Goal: Transaction & Acquisition: Book appointment/travel/reservation

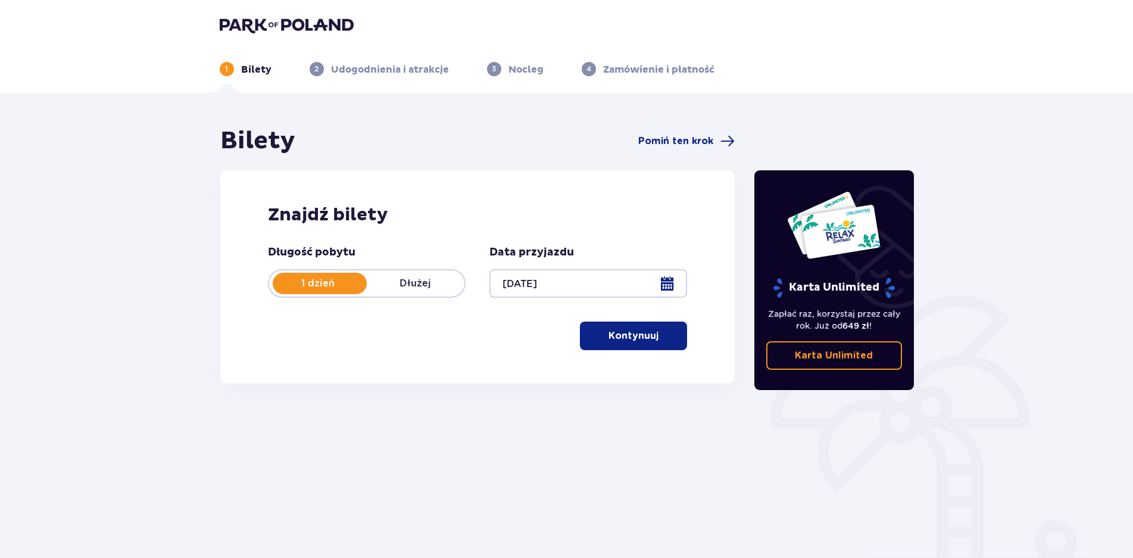
click at [640, 346] on button "Kontynuuj" at bounding box center [633, 335] width 107 height 29
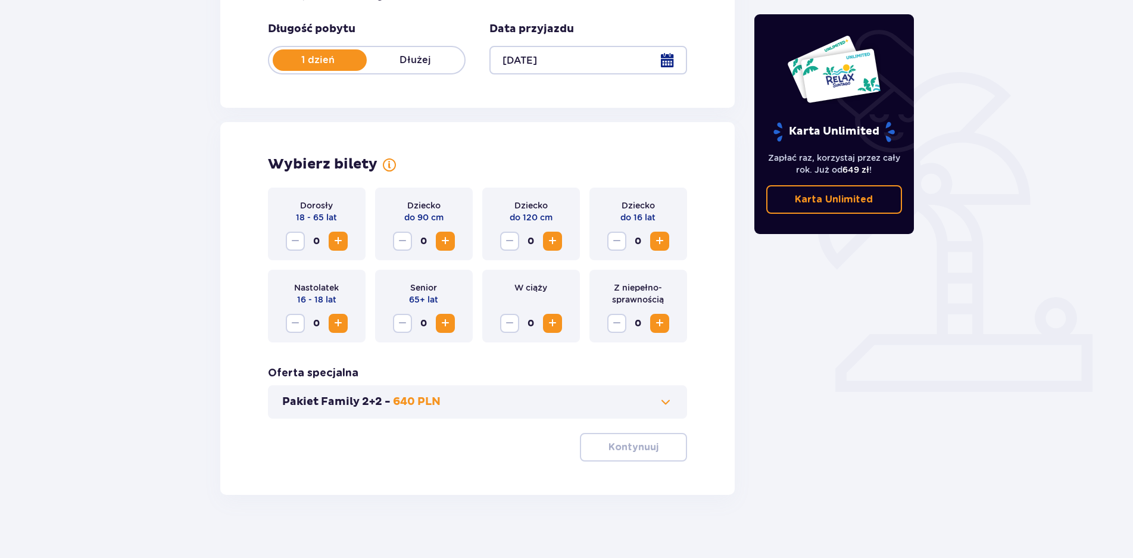
scroll to position [232, 0]
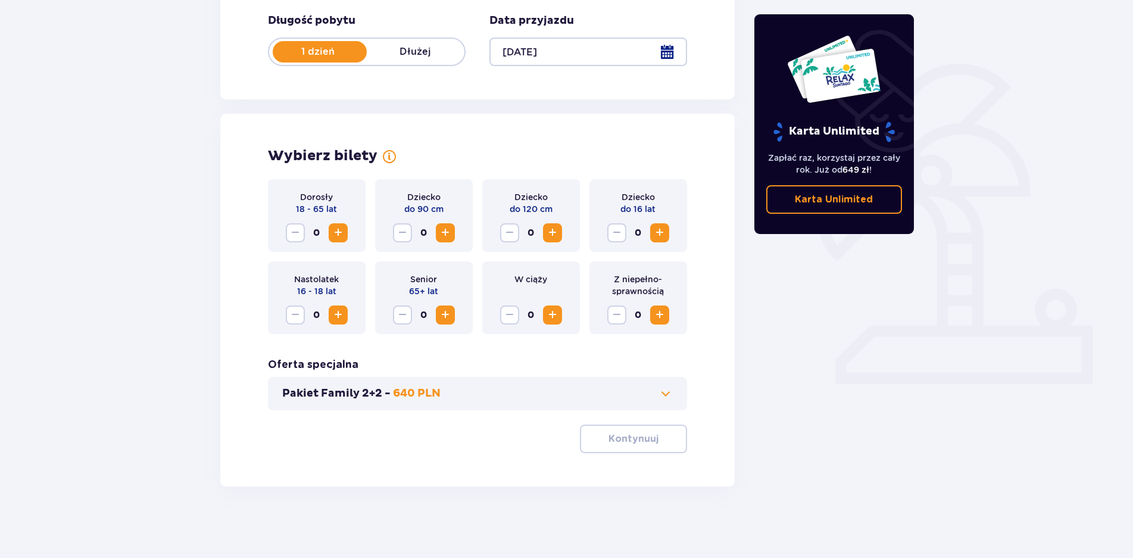
click at [549, 233] on span "Zwiększ" at bounding box center [552, 233] width 14 height 14
click at [338, 231] on span "Zwiększ" at bounding box center [338, 233] width 14 height 14
click at [555, 230] on span "Zwiększ" at bounding box center [552, 233] width 14 height 14
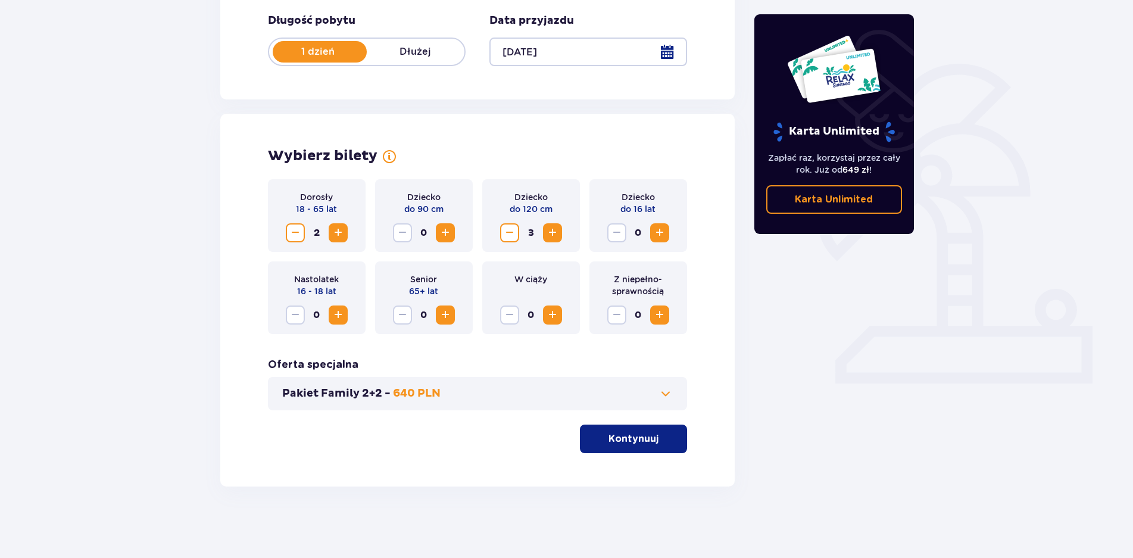
click at [555, 230] on span "Zwiększ" at bounding box center [552, 233] width 14 height 14
click at [512, 229] on span "Zmniejsz" at bounding box center [509, 233] width 14 height 14
click at [624, 432] on button "Kontynuuj" at bounding box center [633, 438] width 107 height 29
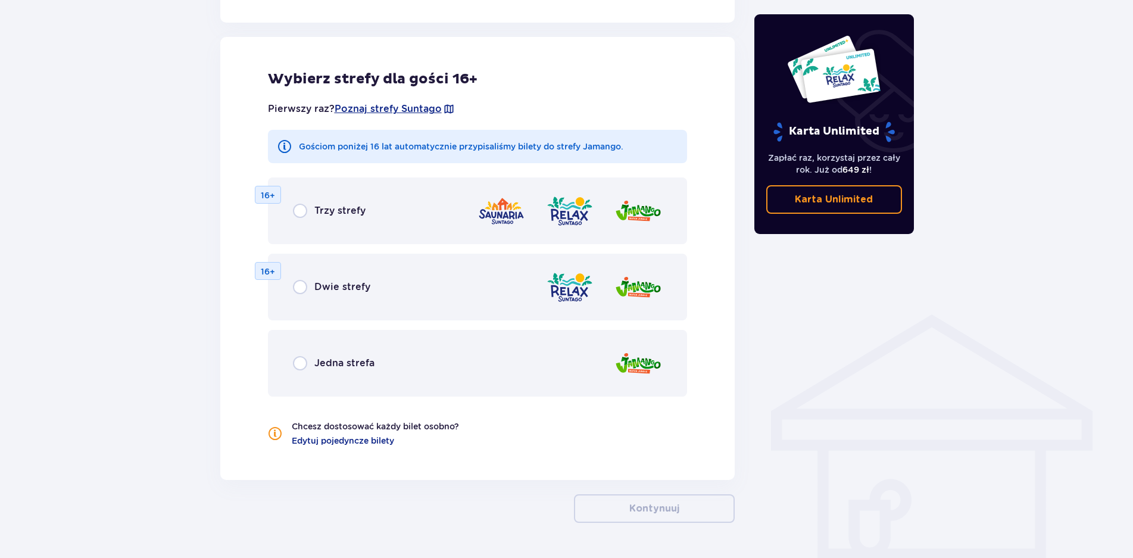
scroll to position [661, 0]
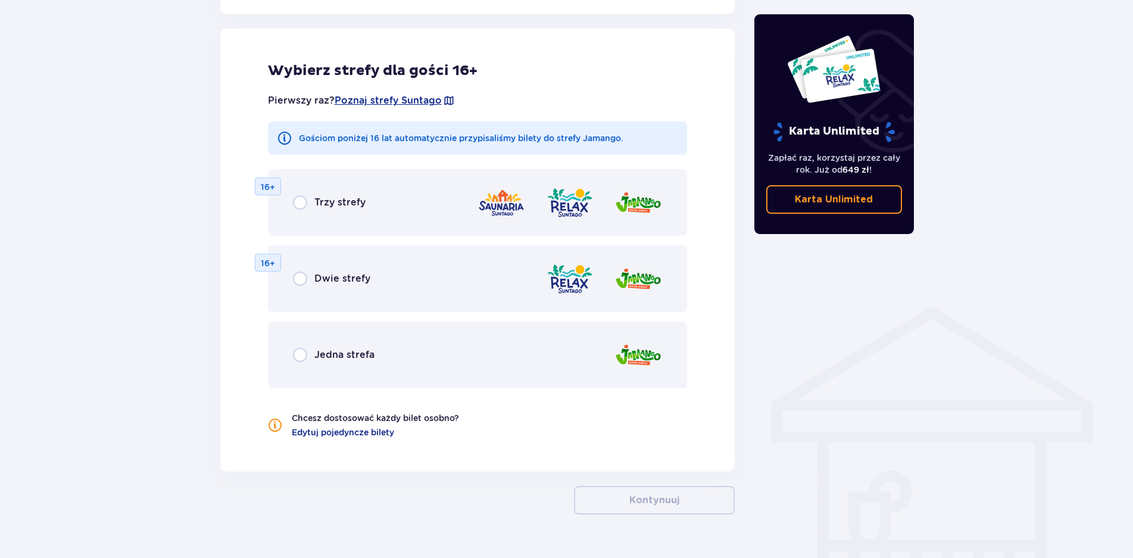
click at [306, 357] on input "radio" at bounding box center [300, 355] width 14 height 14
radio input "true"
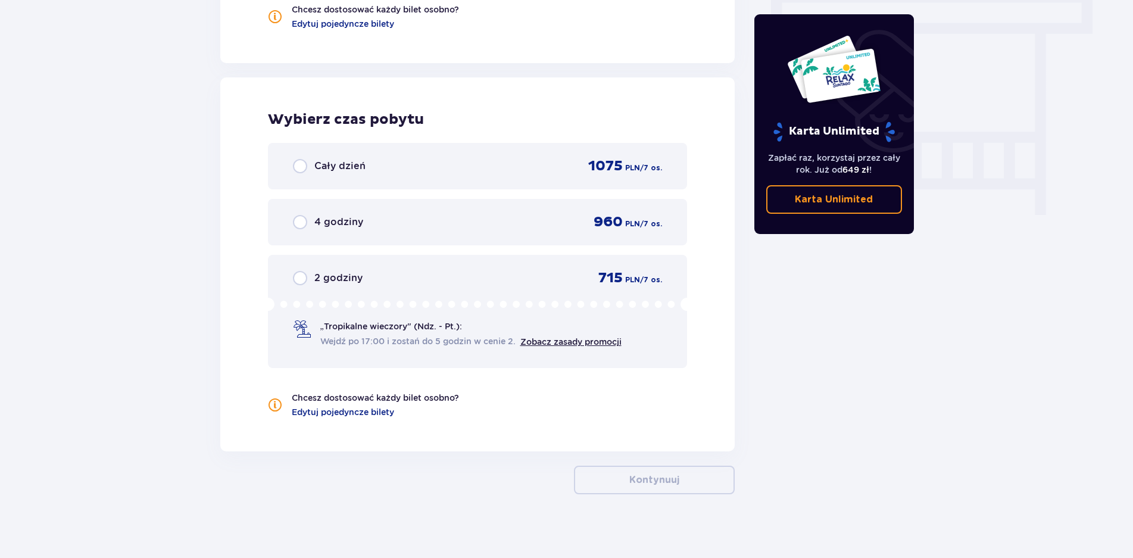
scroll to position [1077, 0]
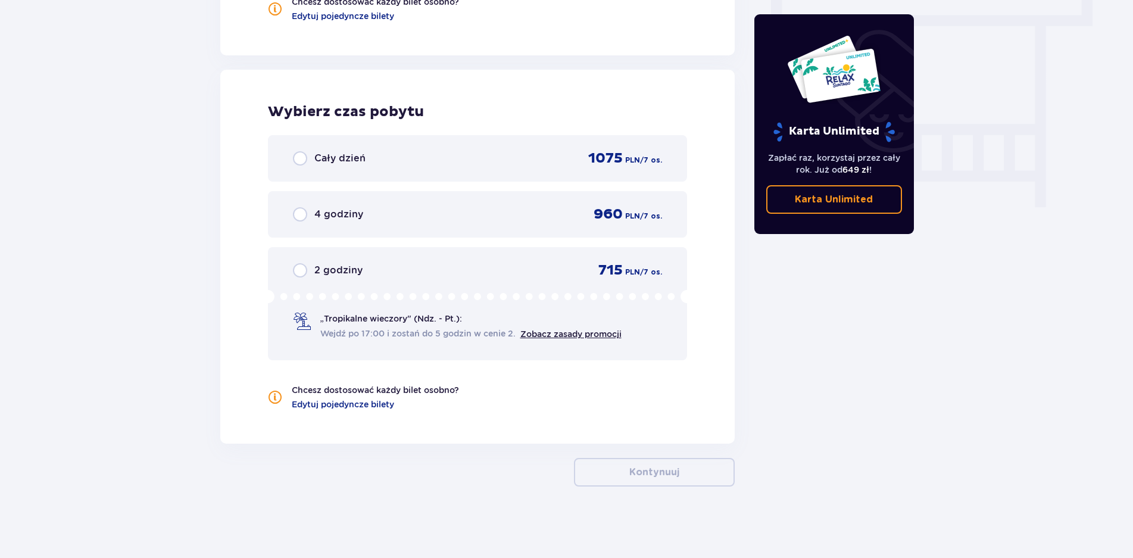
click at [420, 318] on span "„Tropikalne wieczory" (Ndz. - Pt.):" at bounding box center [391, 319] width 142 height 12
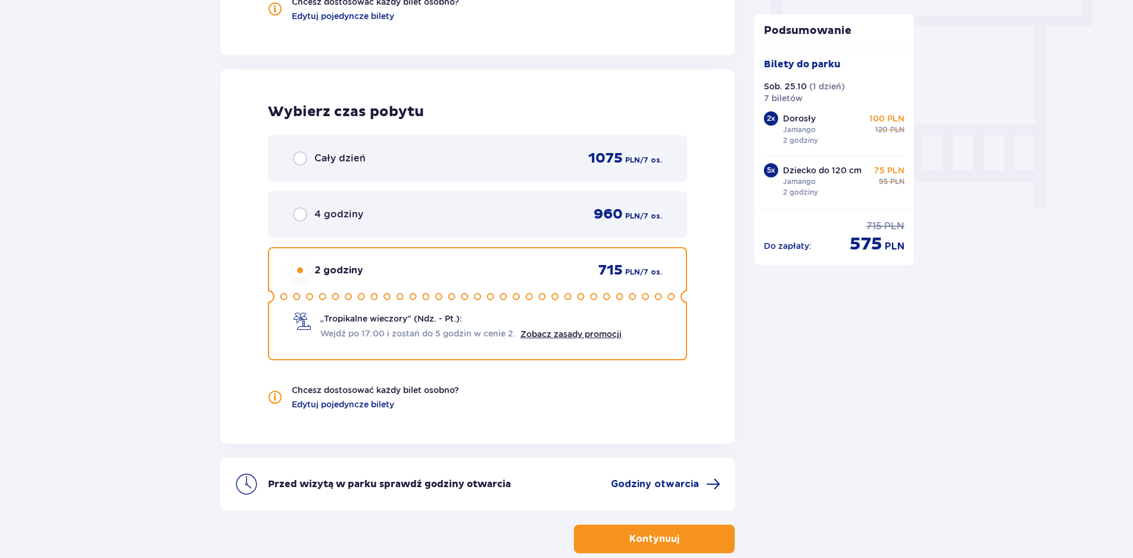
scroll to position [915, 0]
